Goal: Information Seeking & Learning: Learn about a topic

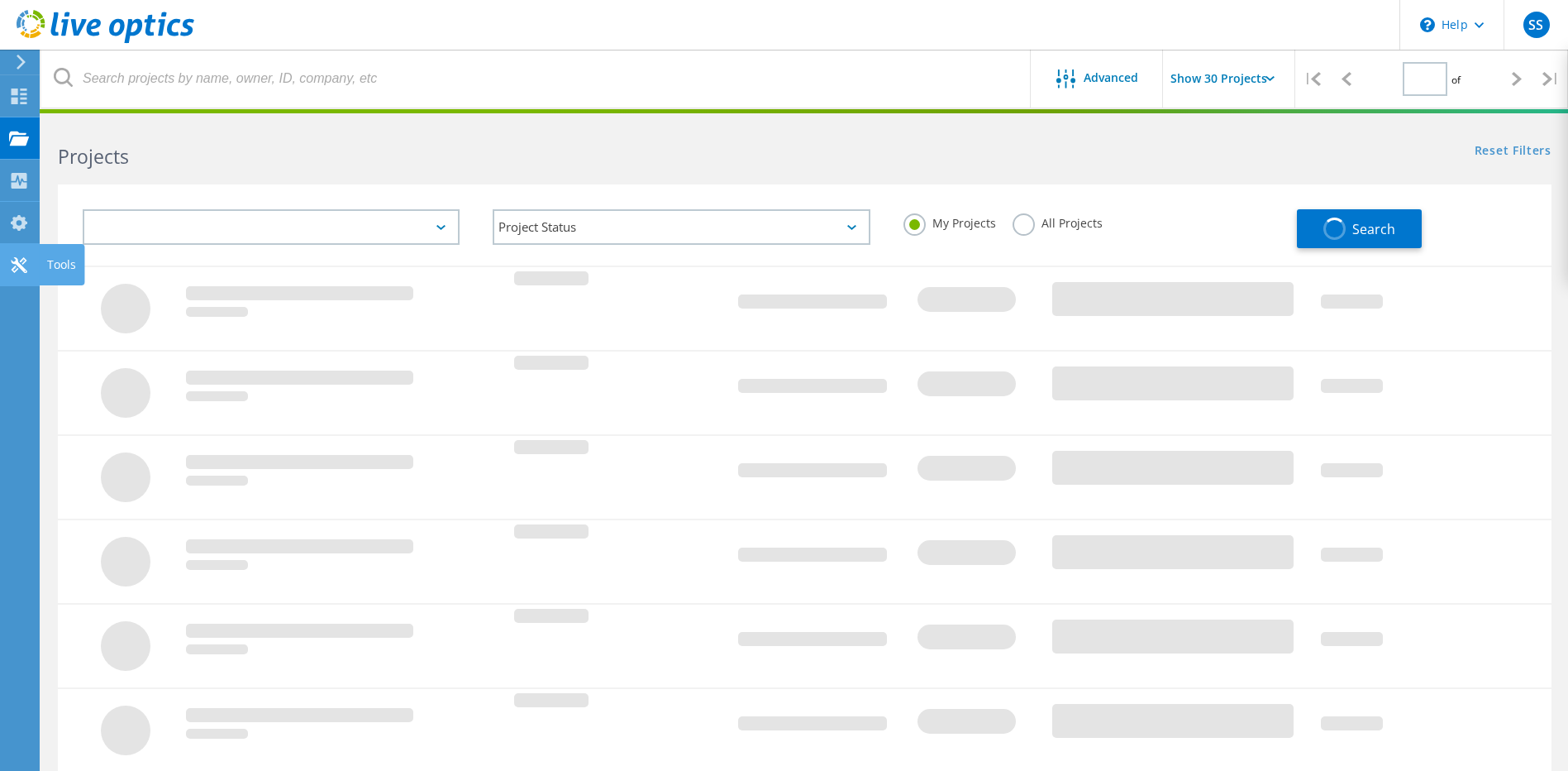
type input "1"
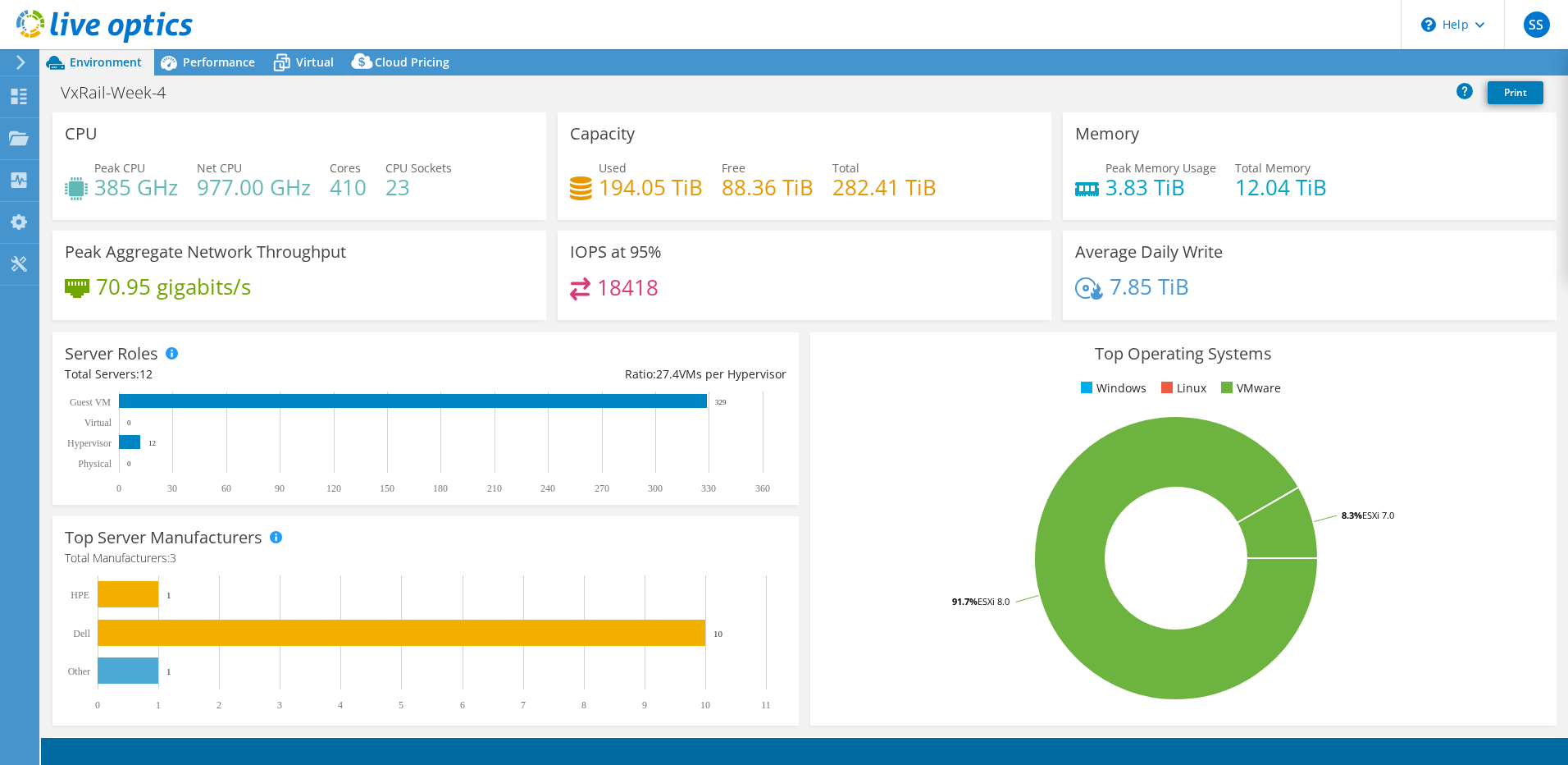
select select "USD"
click at [222, 61] on span "Performance" at bounding box center [219, 62] width 72 height 15
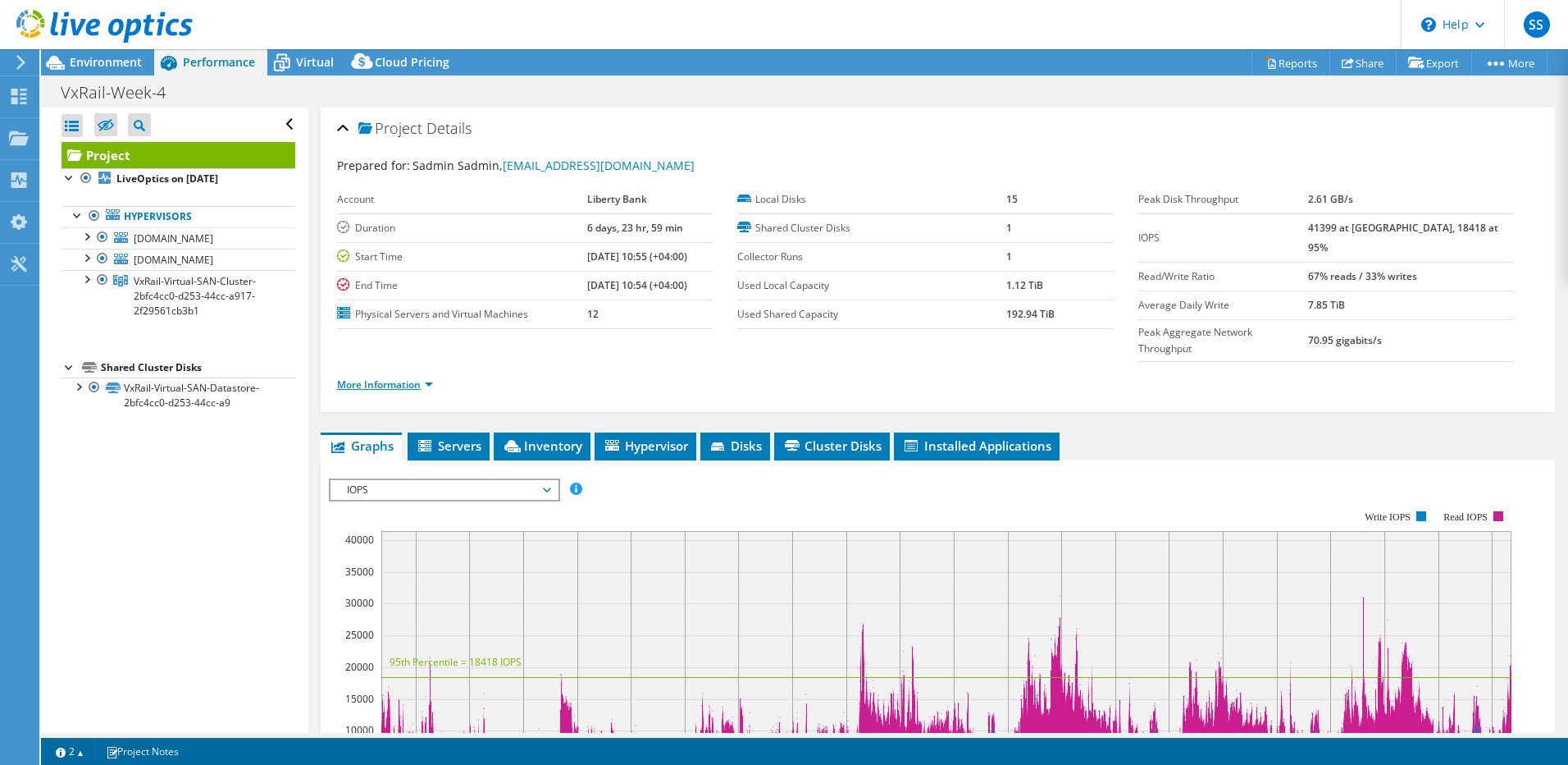
click at [432, 377] on link "More Information" at bounding box center [385, 384] width 96 height 14
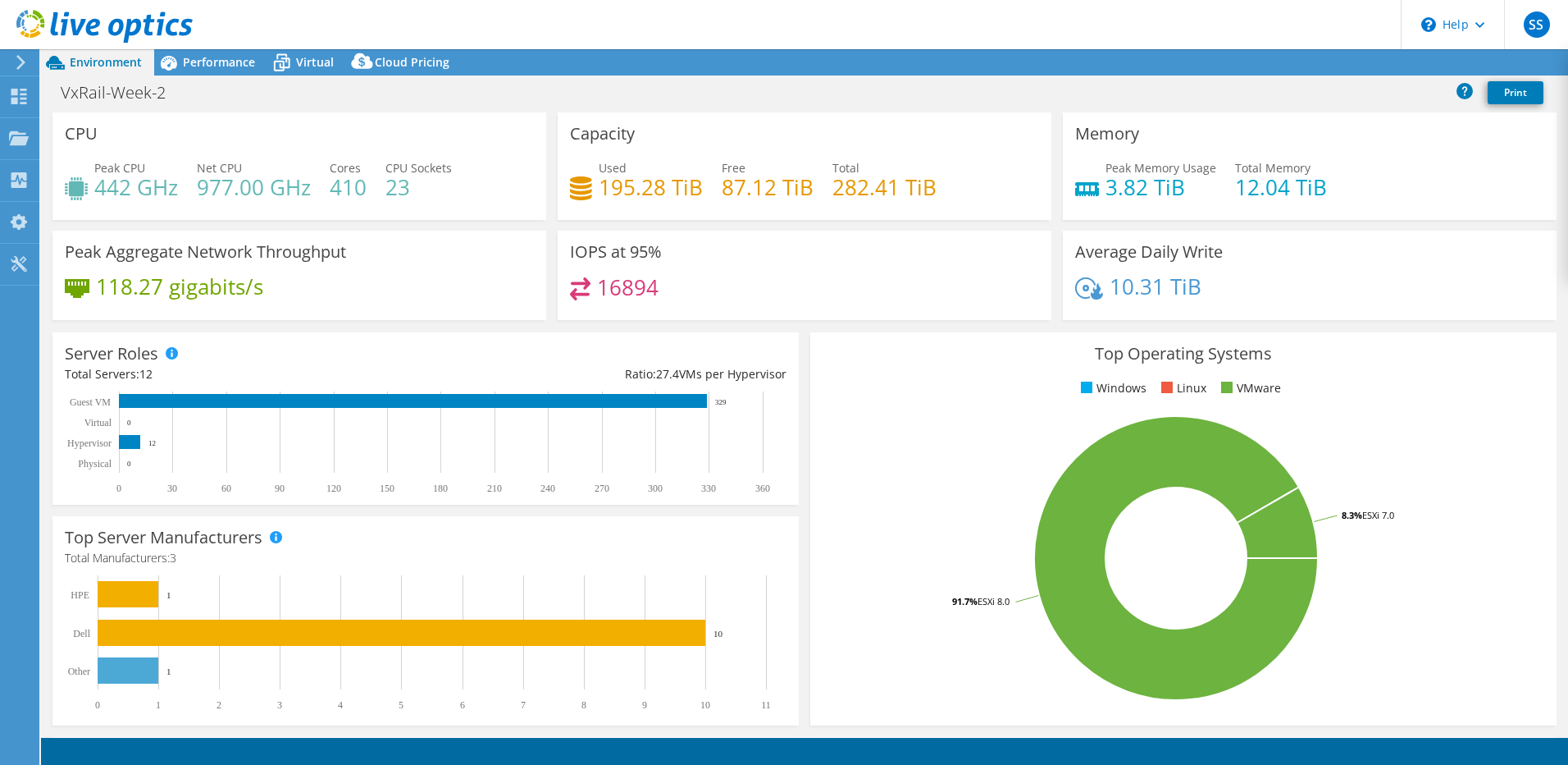
select select "USD"
click at [221, 59] on span "Performance" at bounding box center [219, 62] width 72 height 15
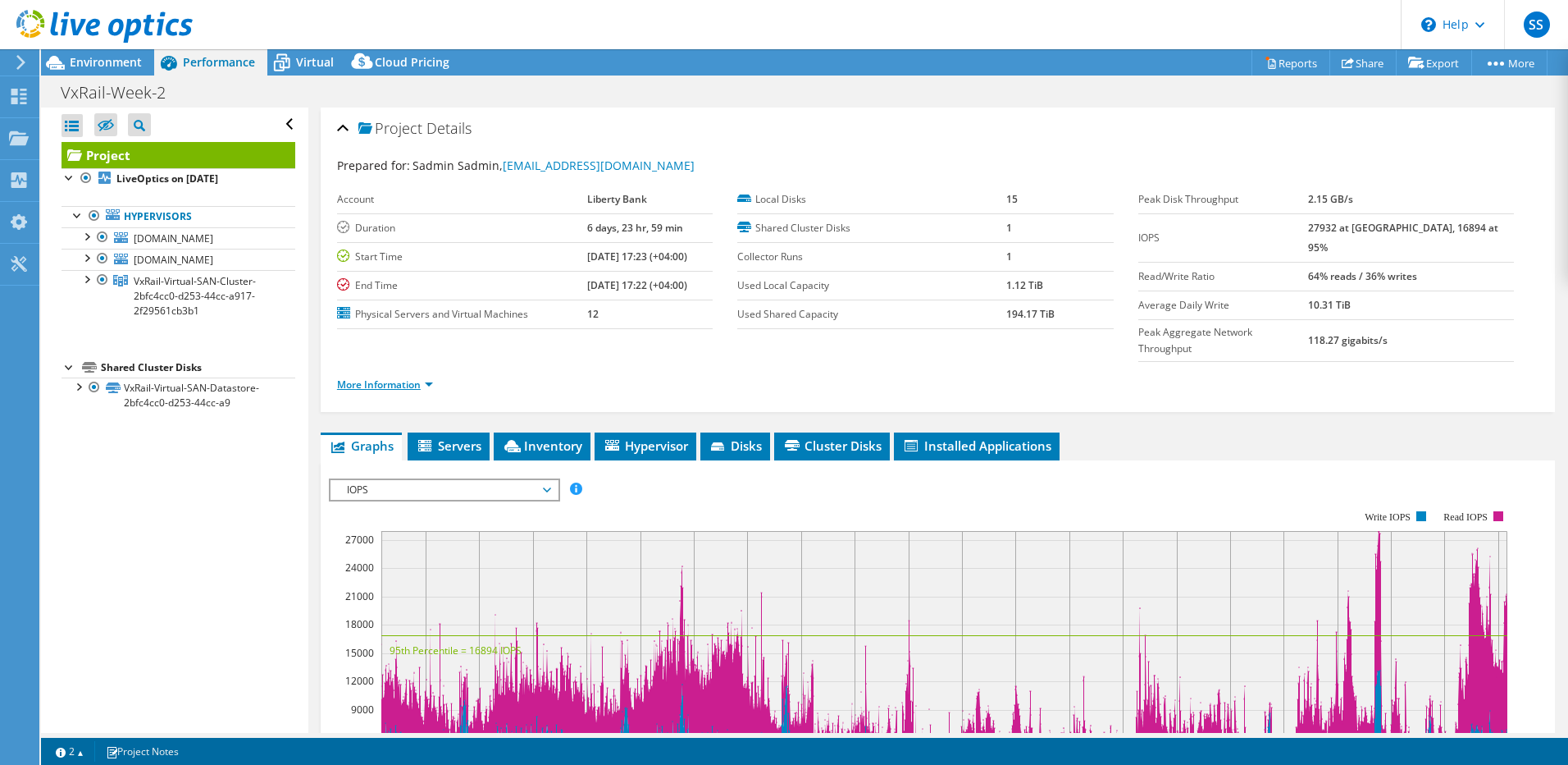
click at [412, 377] on link "More Information" at bounding box center [385, 384] width 96 height 14
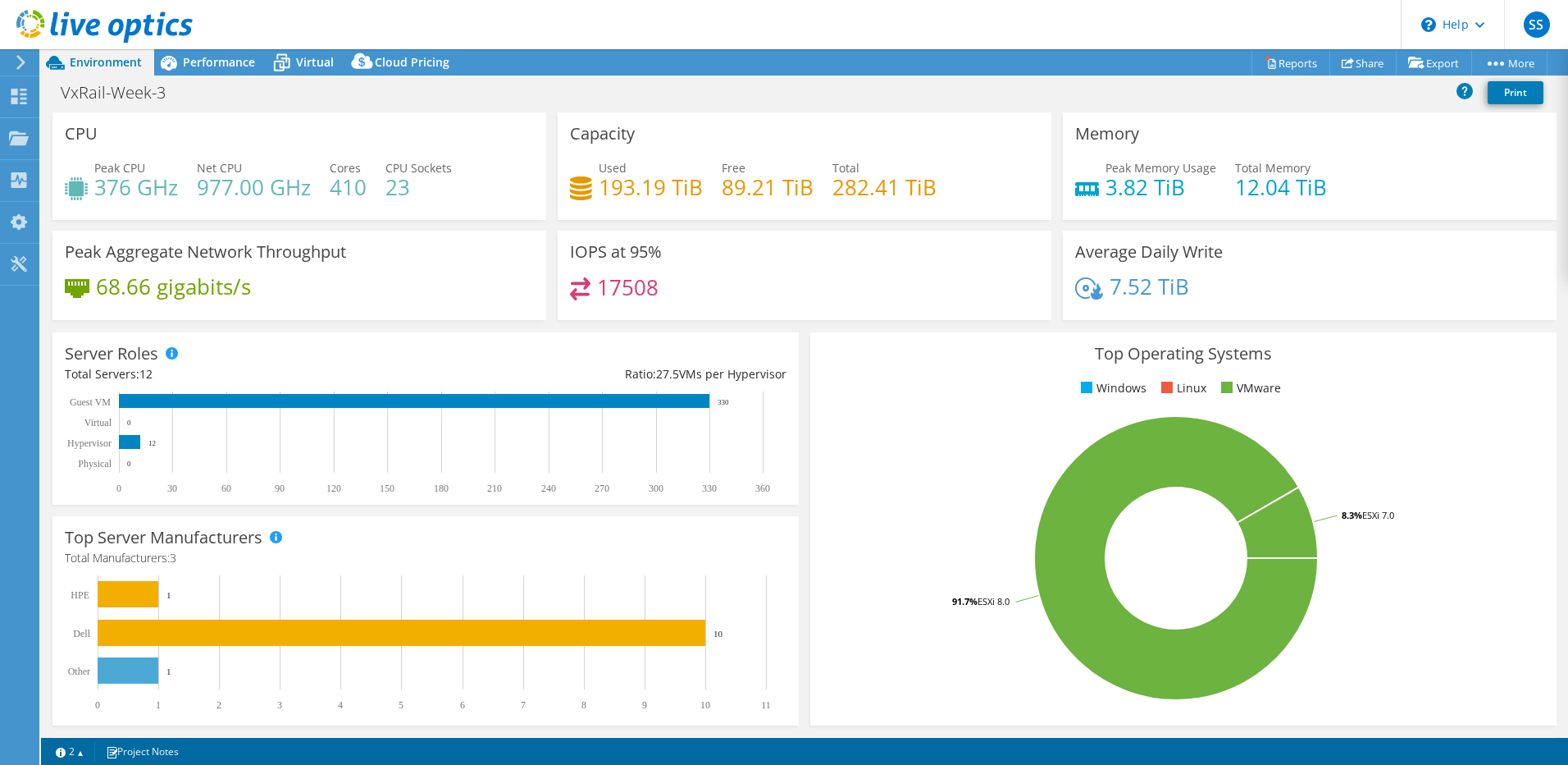
select select "USD"
click at [222, 64] on span "Performance" at bounding box center [219, 62] width 72 height 15
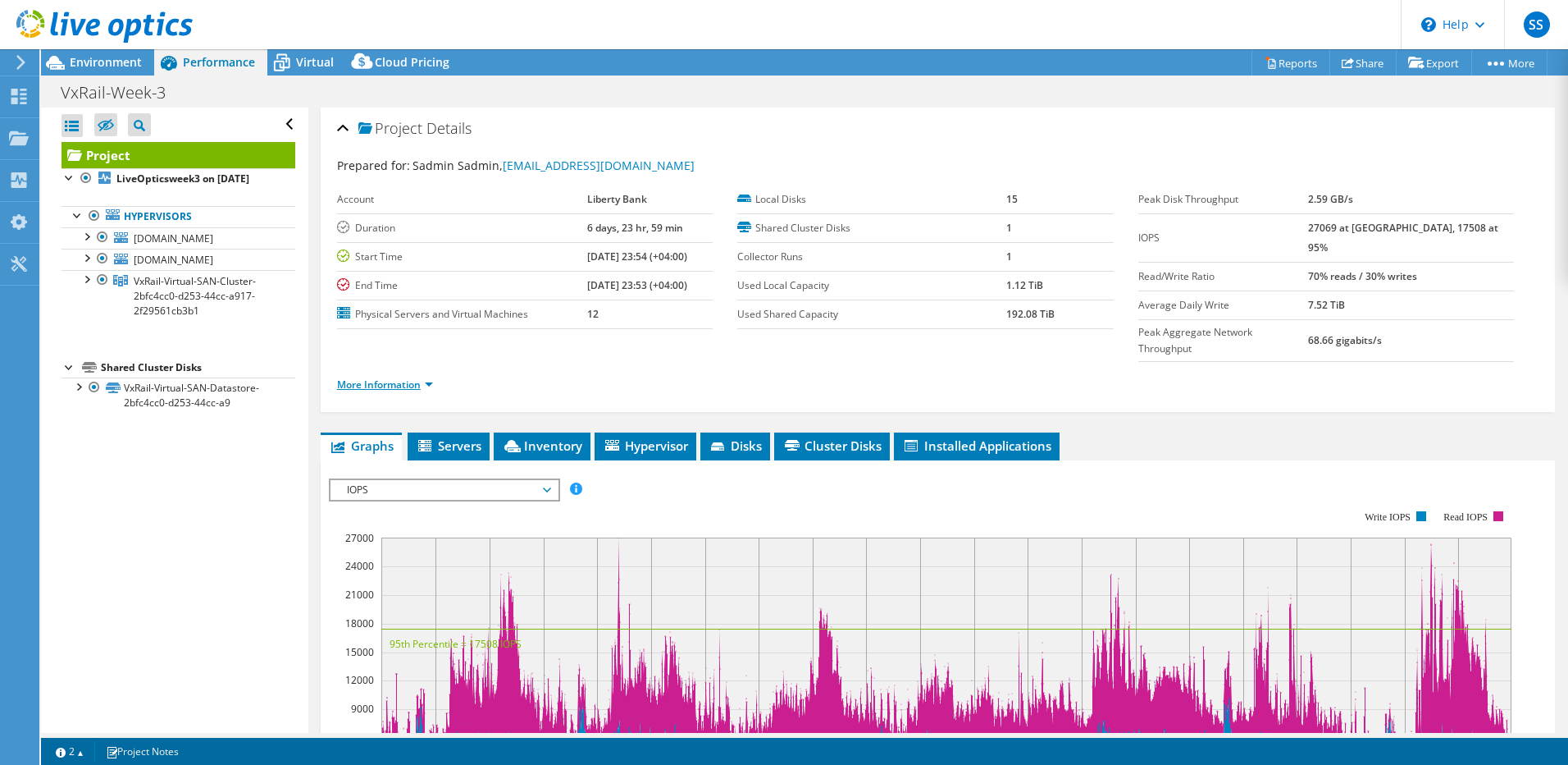
click at [420, 377] on link "More Information" at bounding box center [385, 384] width 96 height 14
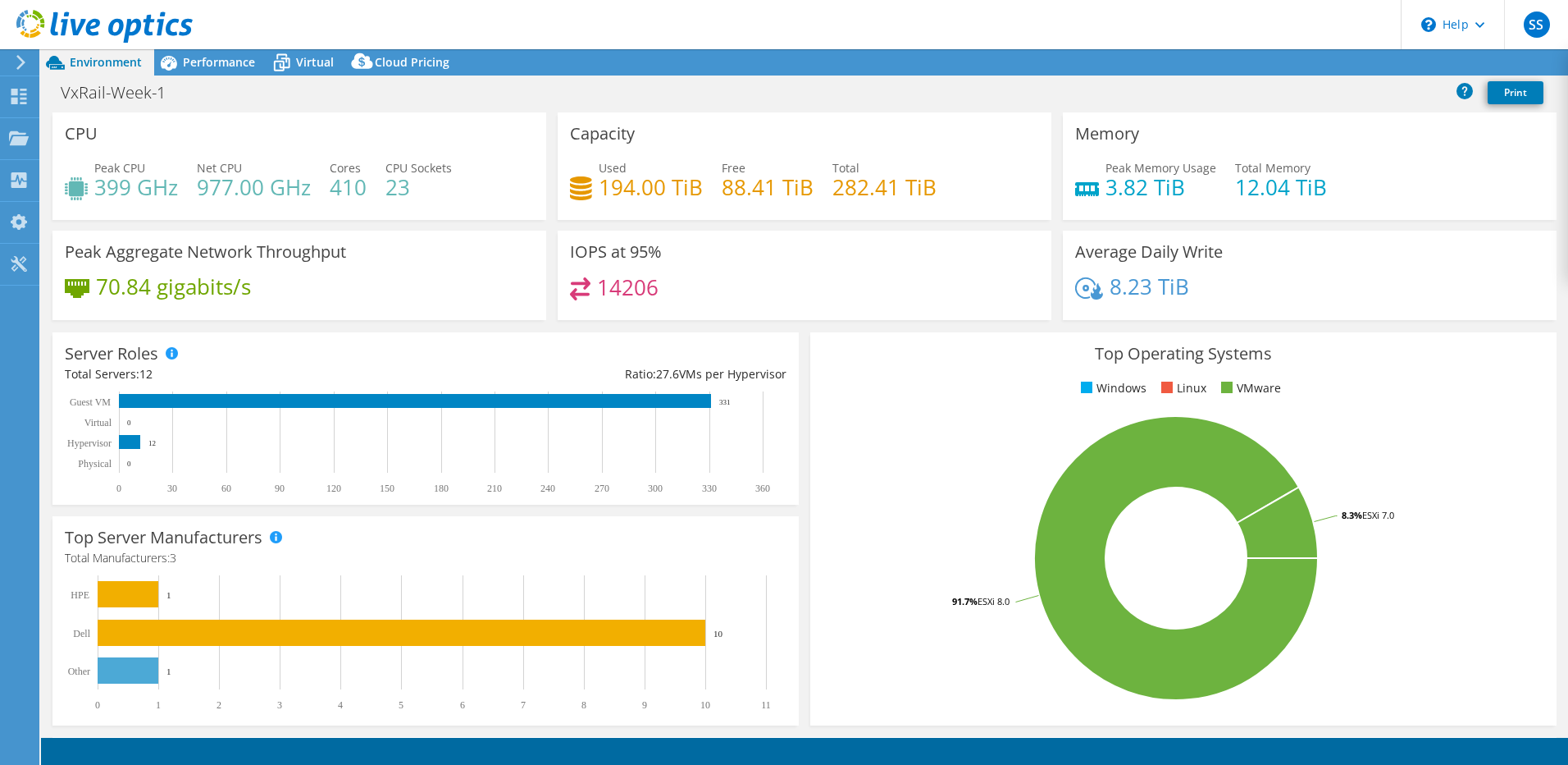
select select "EUFrankfurt"
select select "USD"
click at [204, 64] on span "Performance" at bounding box center [219, 62] width 72 height 15
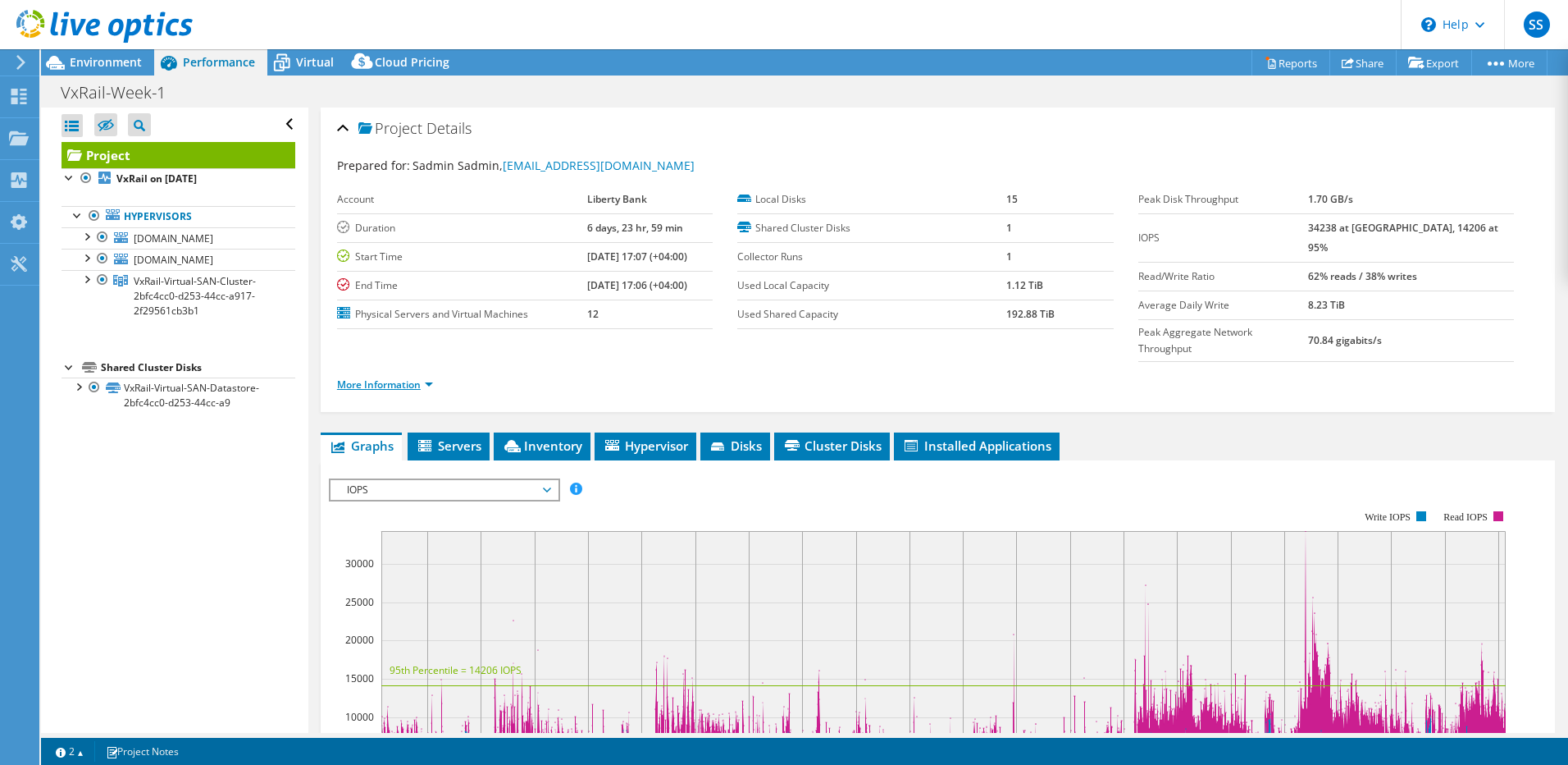
click at [394, 377] on link "More Information" at bounding box center [385, 384] width 96 height 14
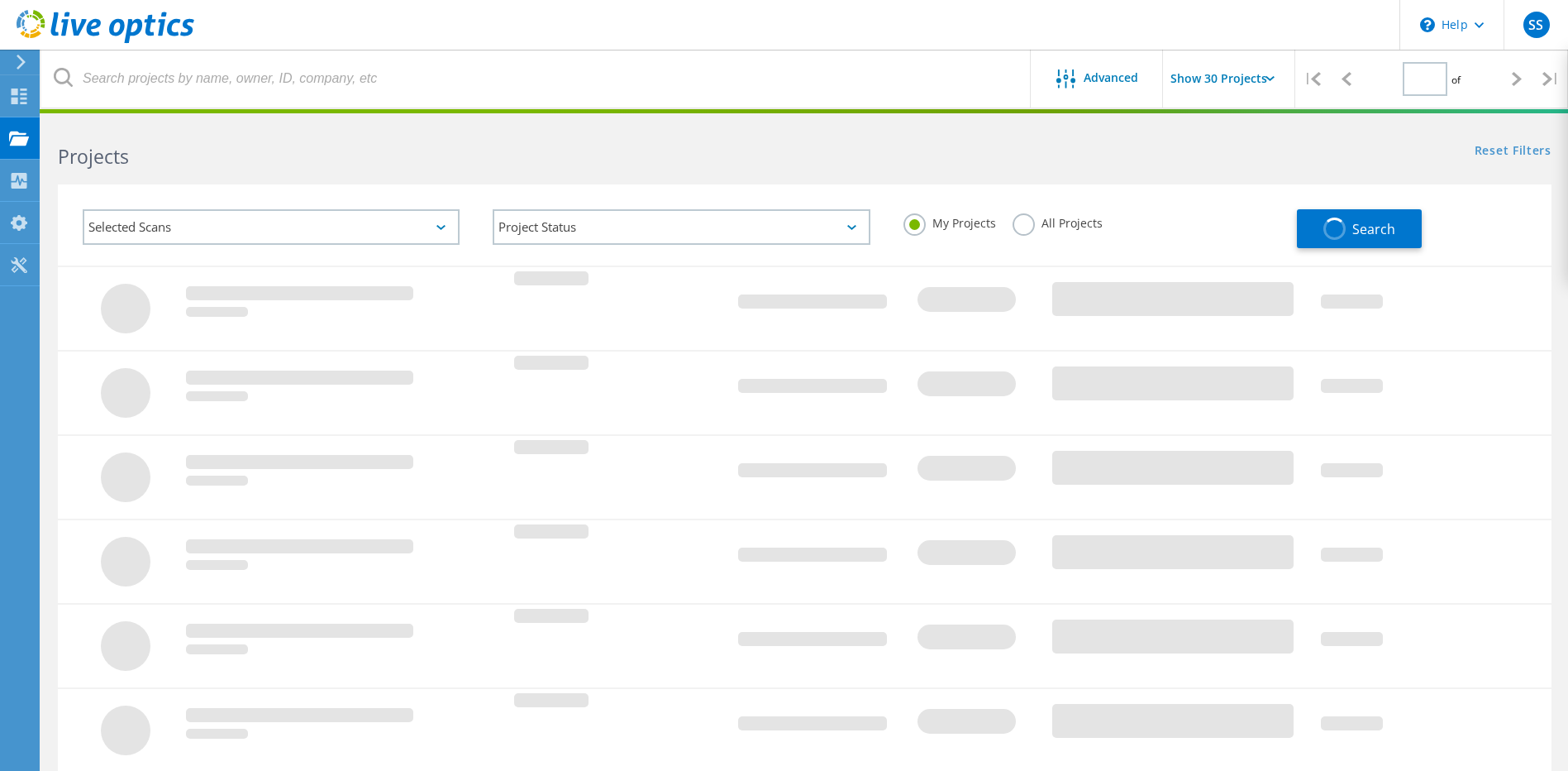
type input "1"
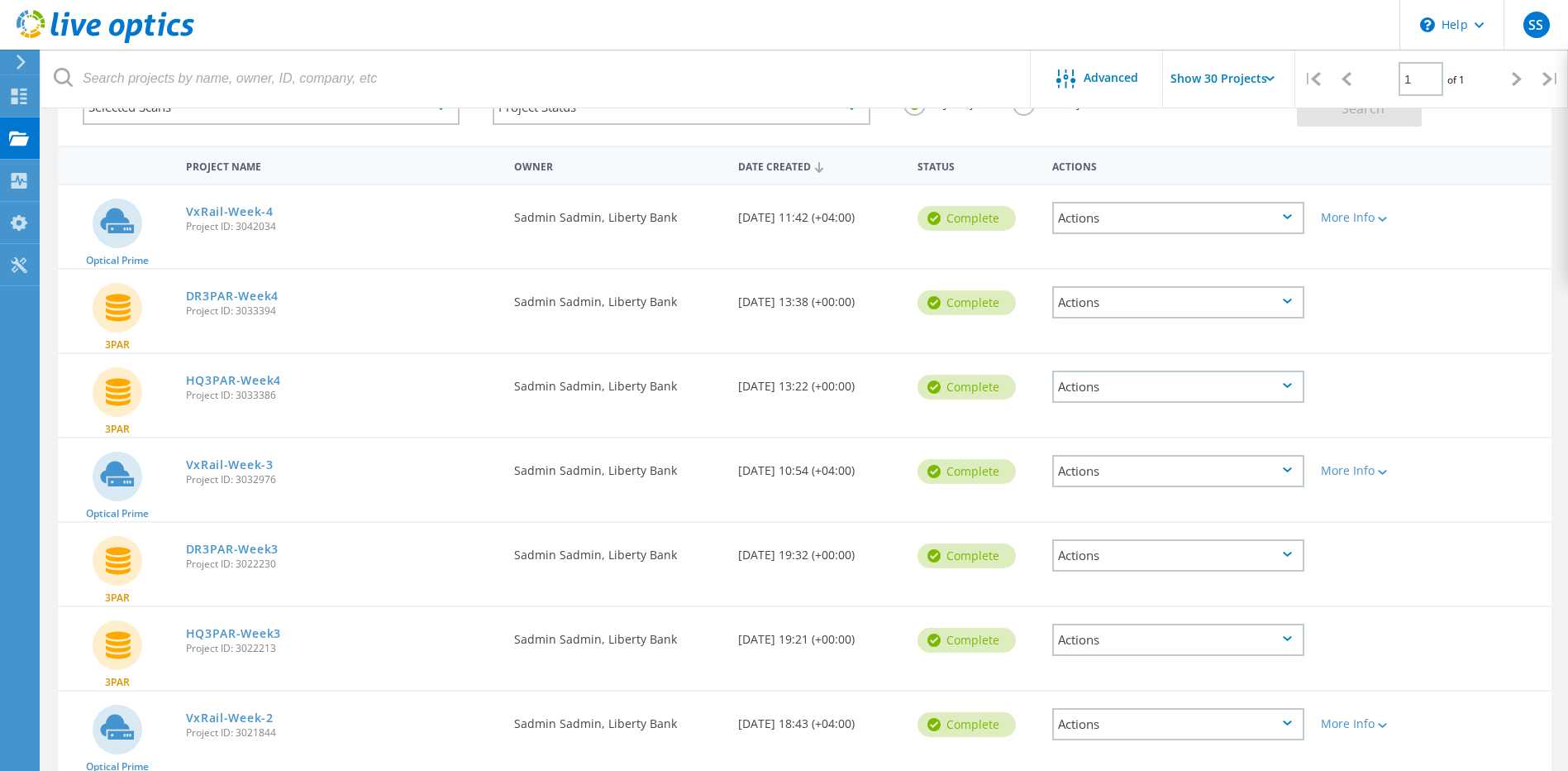
scroll to position [83, 0]
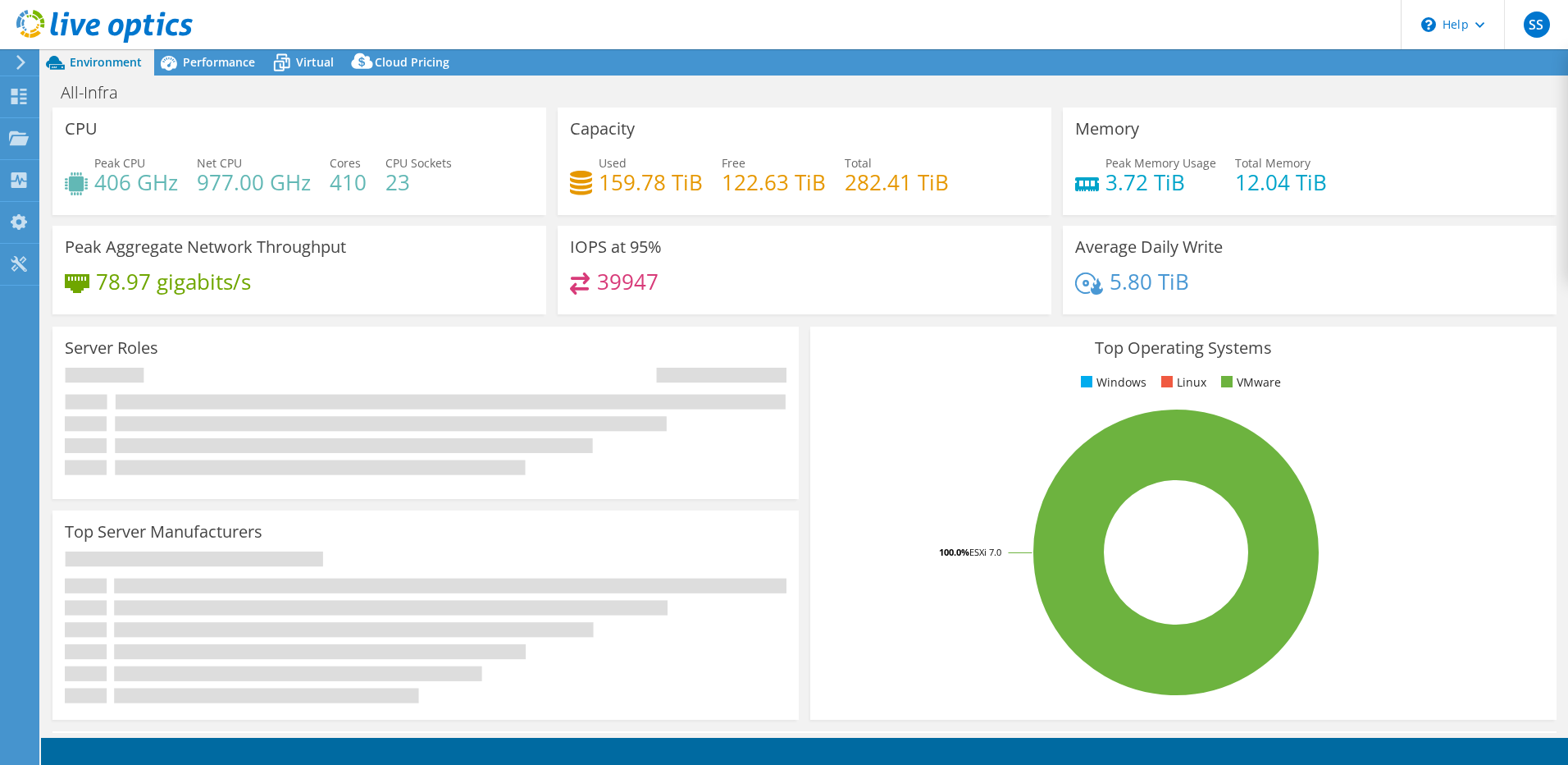
select select "USD"
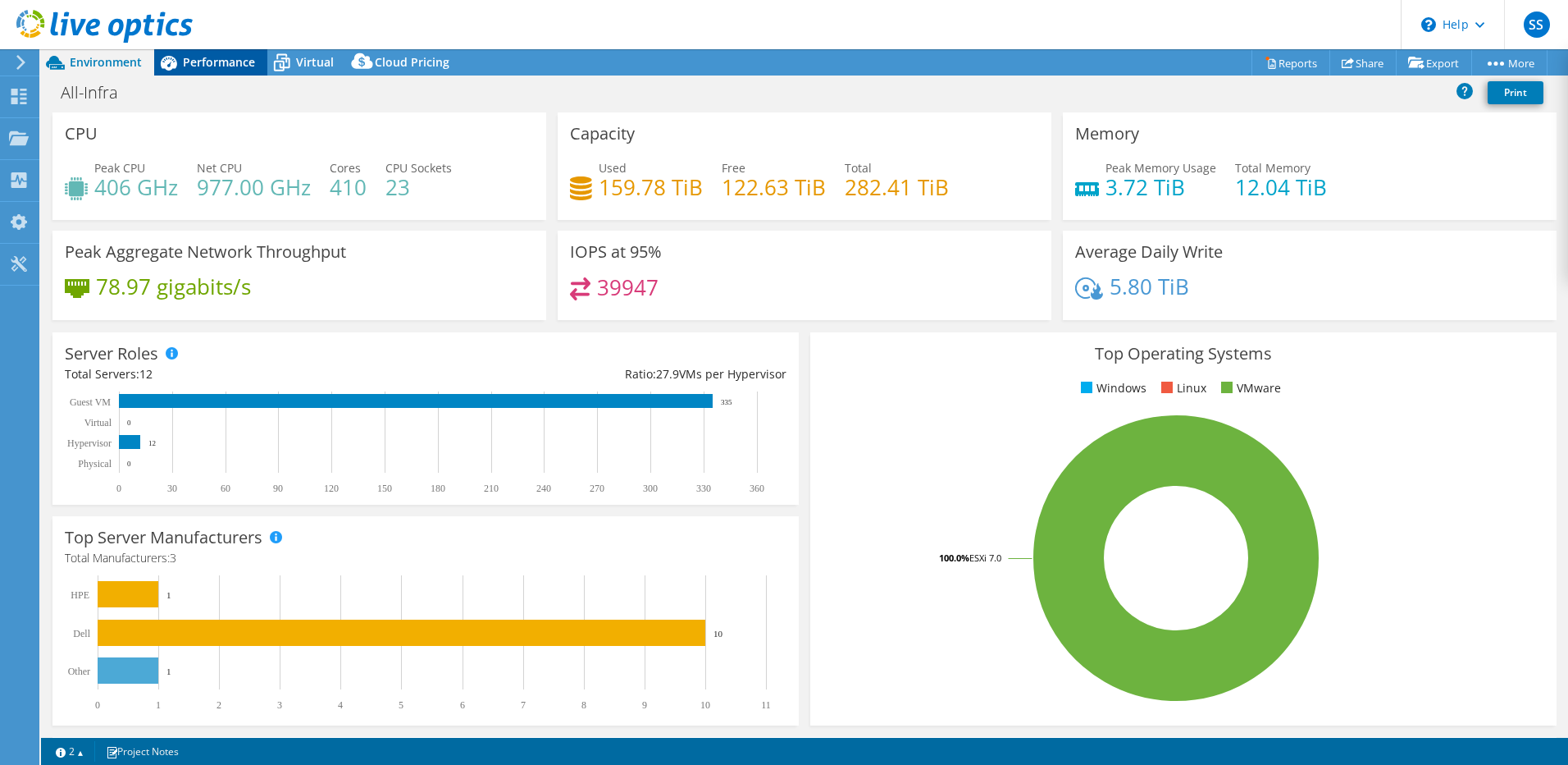
click at [216, 61] on span "Performance" at bounding box center [219, 62] width 72 height 15
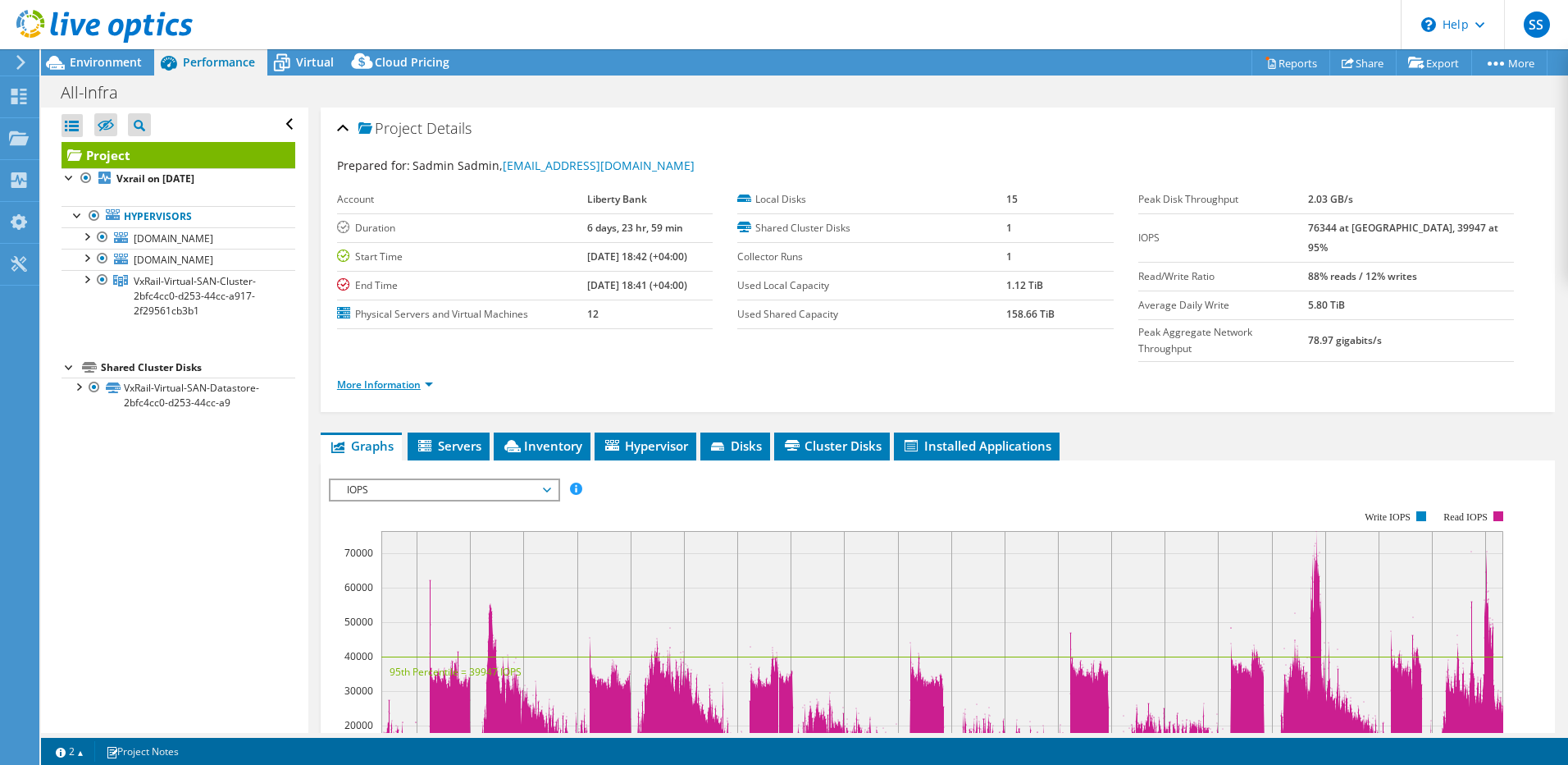
click at [424, 377] on link "More Information" at bounding box center [385, 384] width 96 height 14
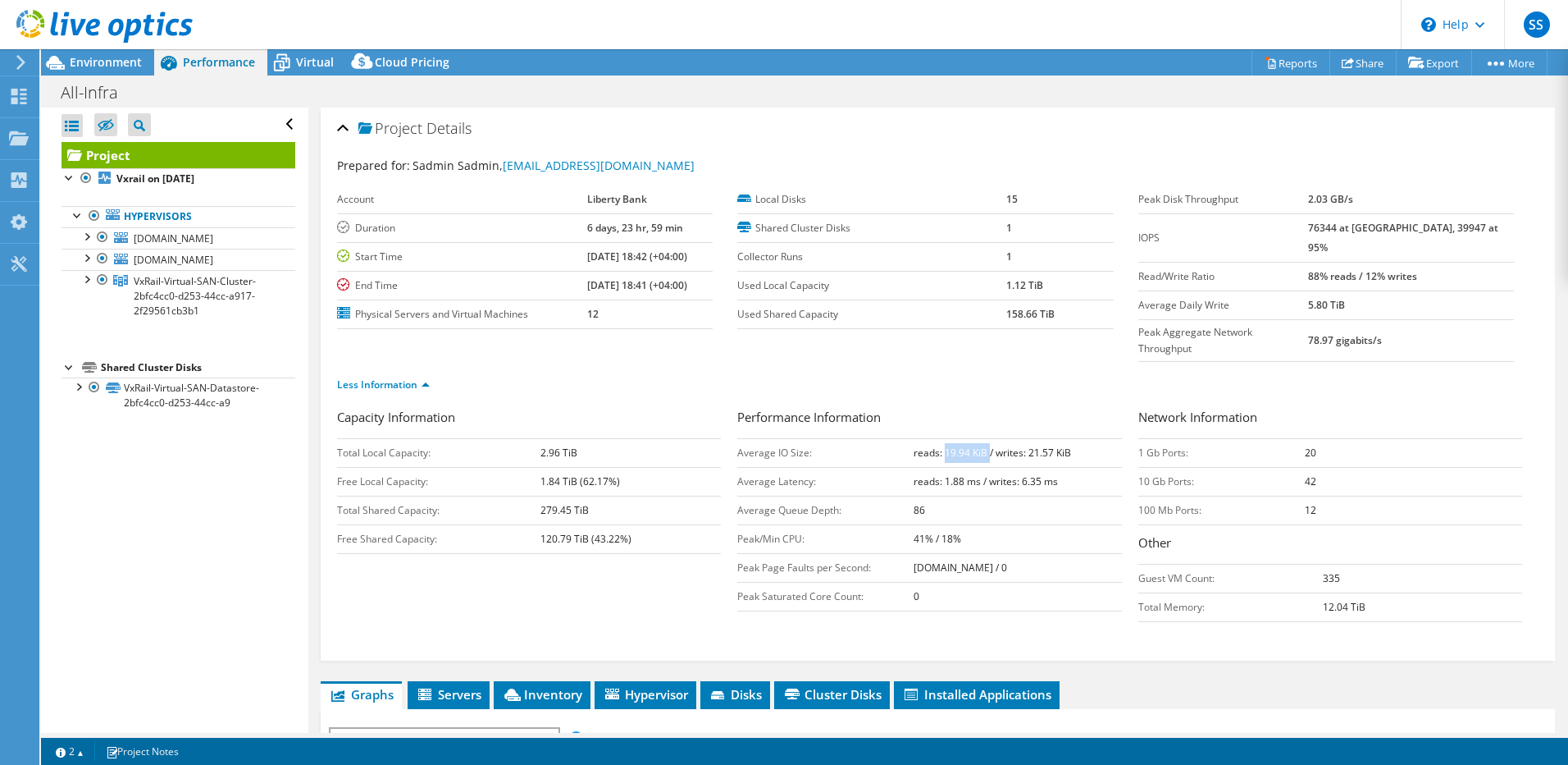
drag, startPoint x: 941, startPoint y: 420, endPoint x: 983, endPoint y: 420, distance: 42.0
click at [983, 446] on b "reads: 19.94 KiB / writes: 21.57 KiB" at bounding box center [992, 452] width 157 height 14
drag, startPoint x: 983, startPoint y: 420, endPoint x: 1078, endPoint y: 422, distance: 95.0
click at [1078, 438] on td "reads: 19.94 KiB / writes: 21.57 KiB" at bounding box center [1017, 452] width 207 height 28
drag, startPoint x: 1078, startPoint y: 422, endPoint x: 945, endPoint y: 446, distance: 135.1
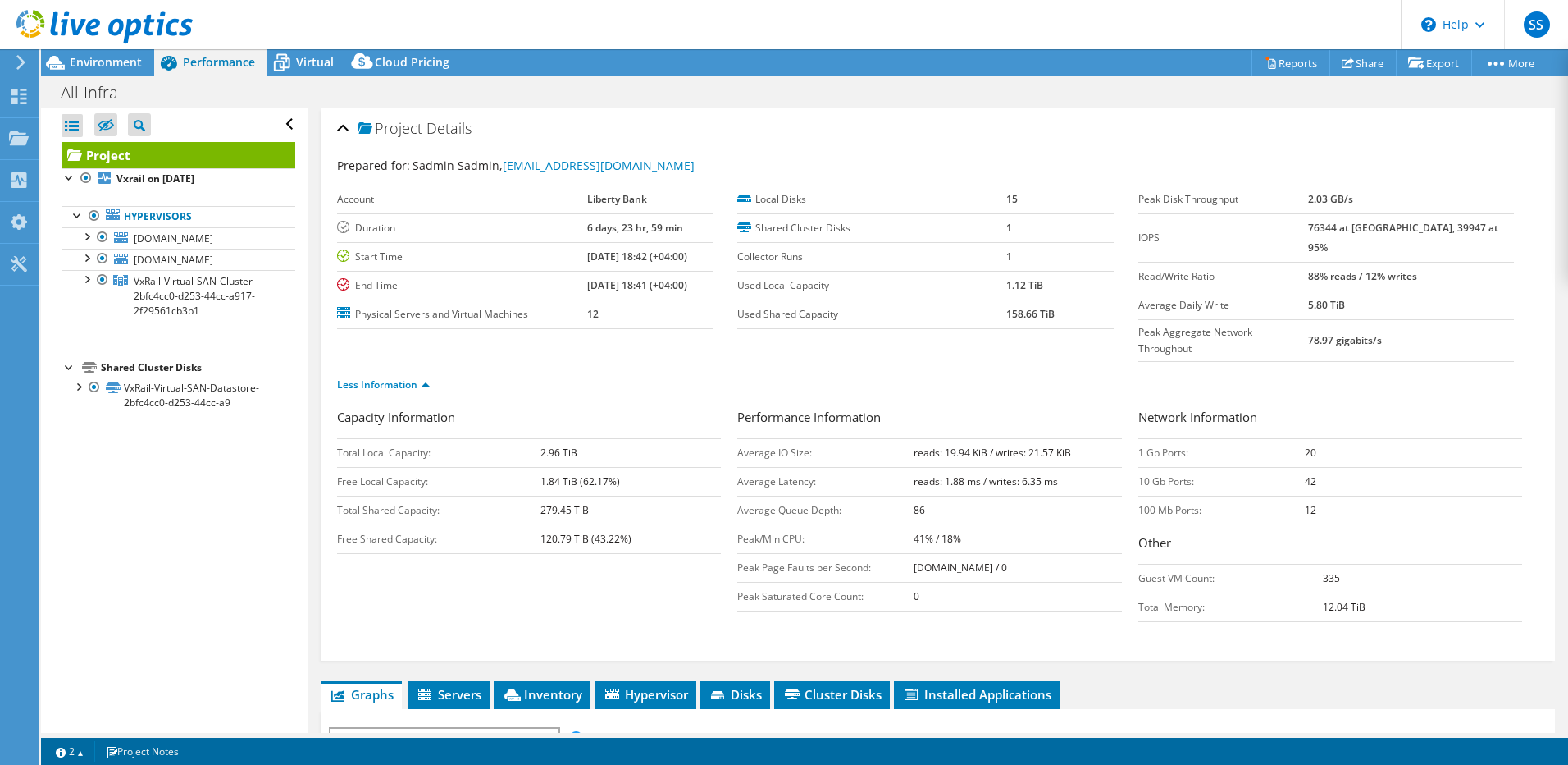
click at [945, 474] on b "reads: 1.88 ms / writes: 6.35 ms" at bounding box center [985, 481] width 144 height 14
drag, startPoint x: 736, startPoint y: 418, endPoint x: 1049, endPoint y: 449, distance: 314.5
click at [1049, 449] on tbody "Average IO Size: reads: 19.94 KiB / writes: 21.57 KiB Average Latency: reads: 1…" at bounding box center [928, 524] width 384 height 173
